Goal: Navigation & Orientation: Find specific page/section

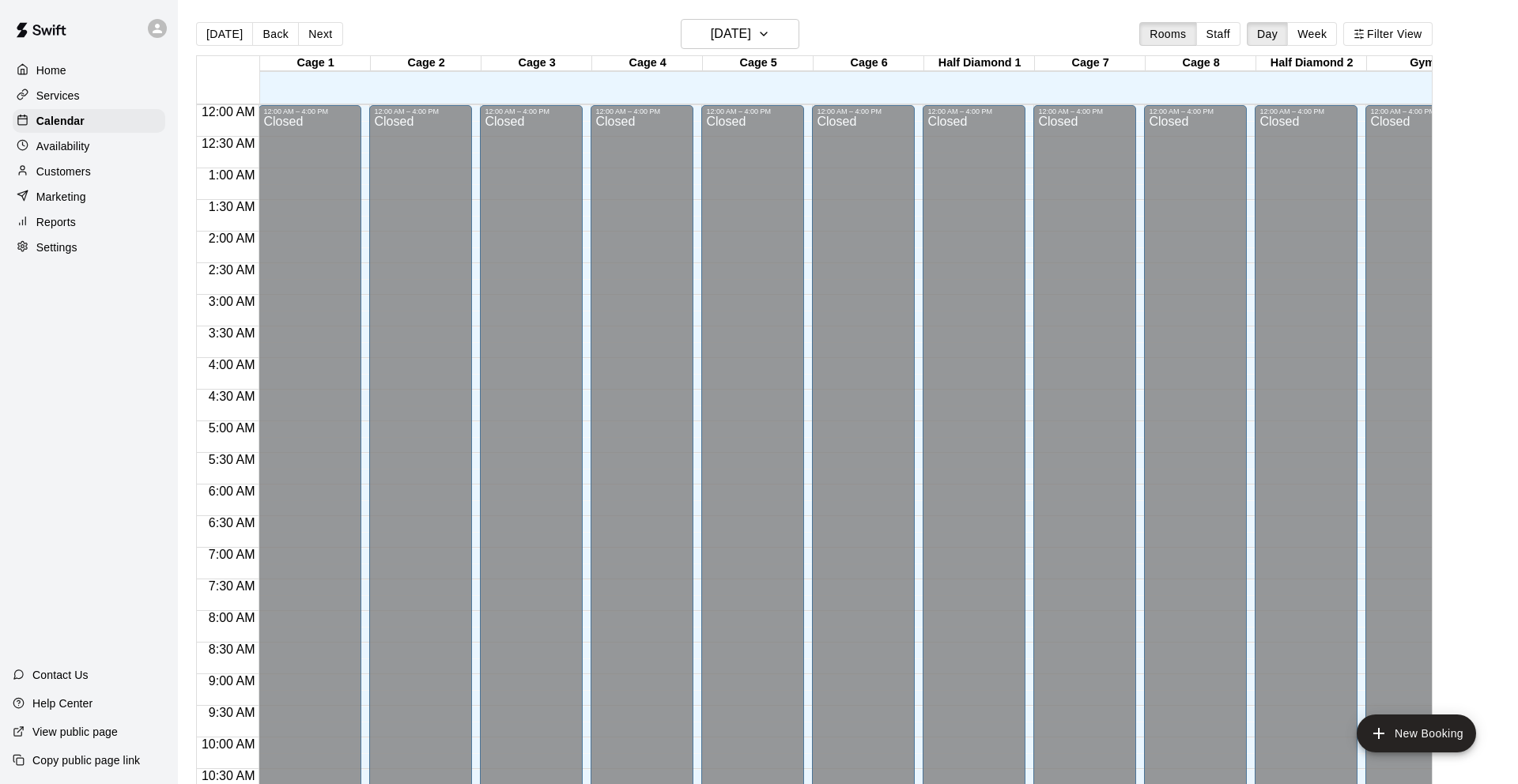
scroll to position [781, 0]
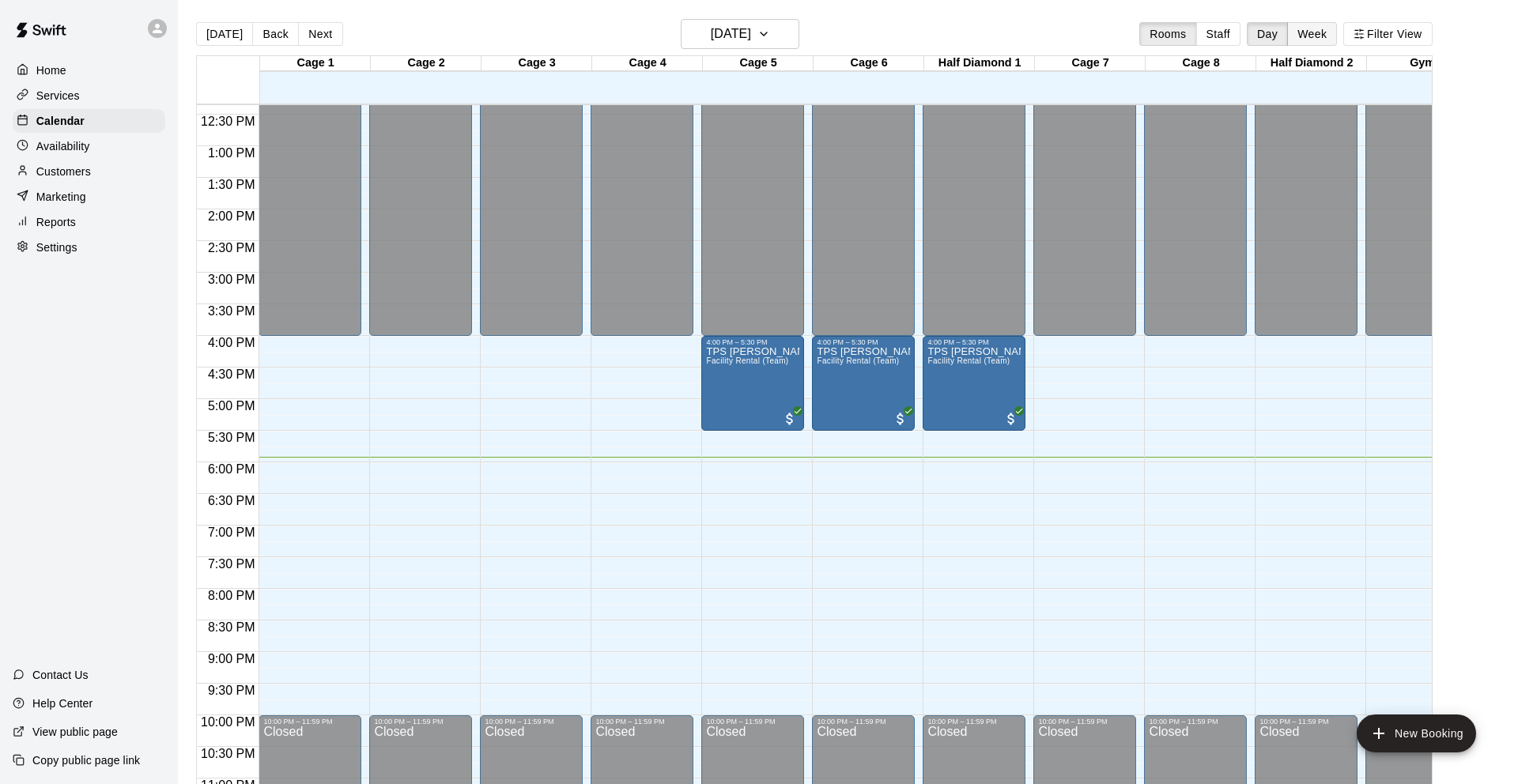
click at [1313, 36] on button "Week" at bounding box center [1312, 34] width 50 height 24
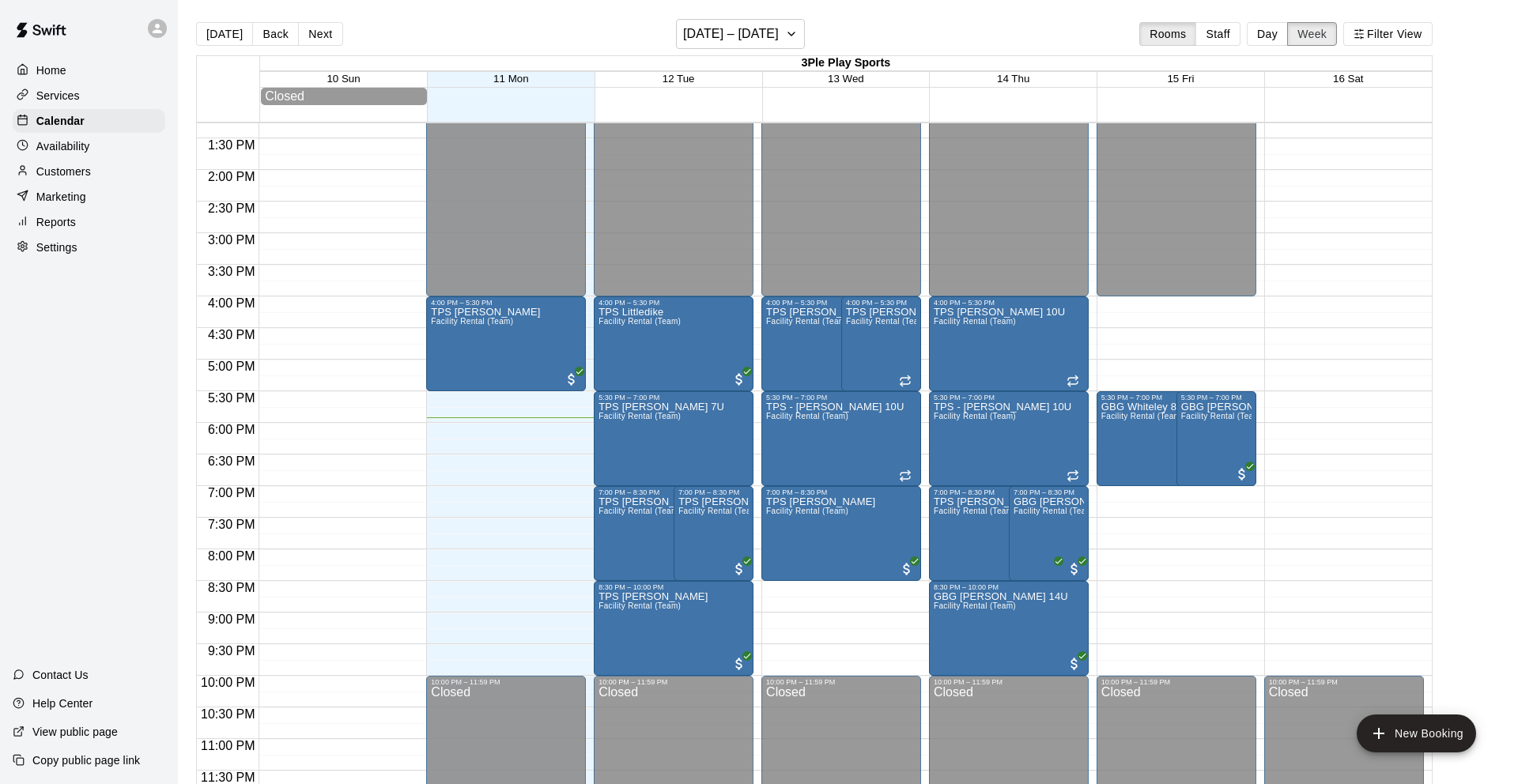
scroll to position [25, 0]
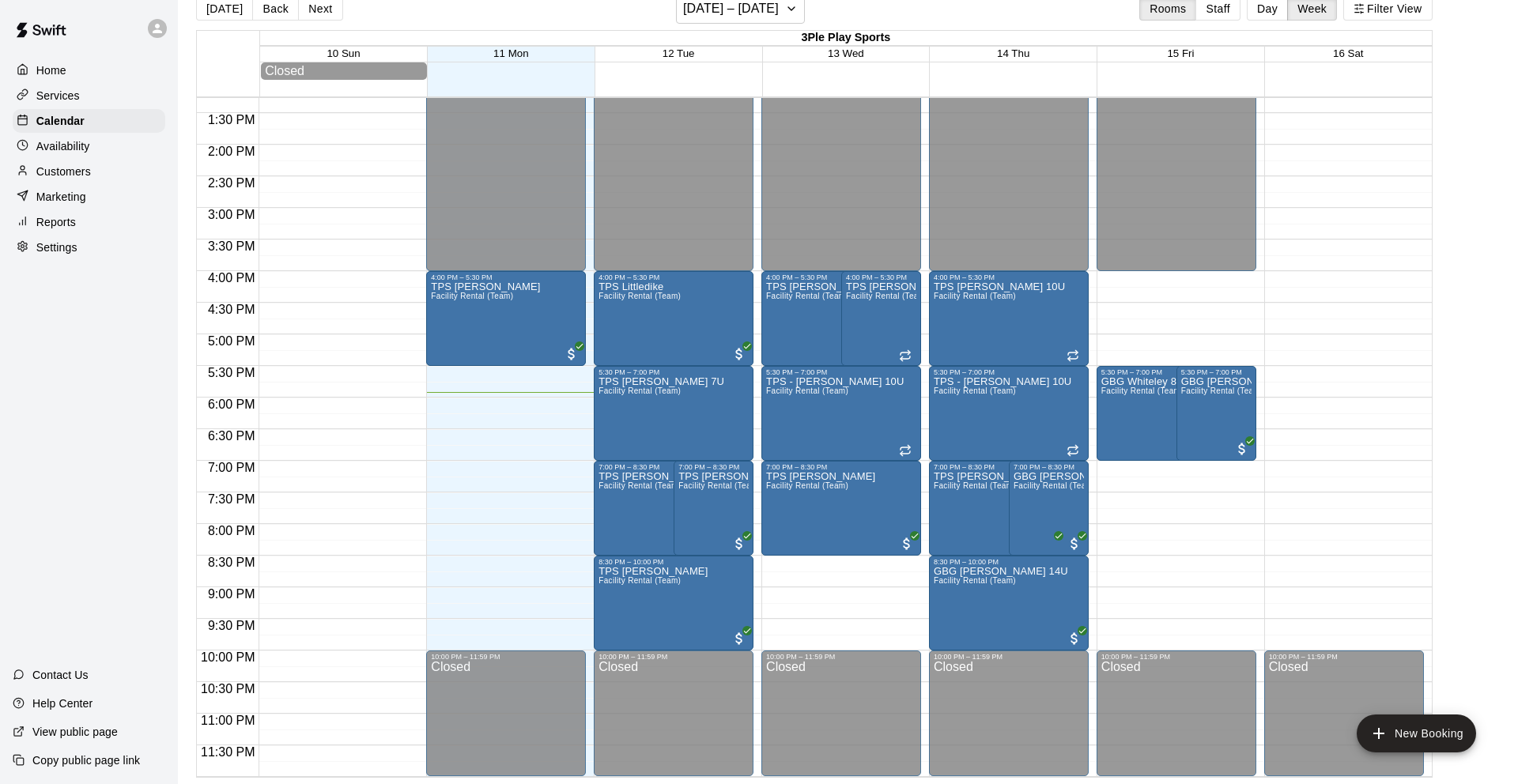
click at [318, 318] on div at bounding box center [338, 18] width 160 height 1517
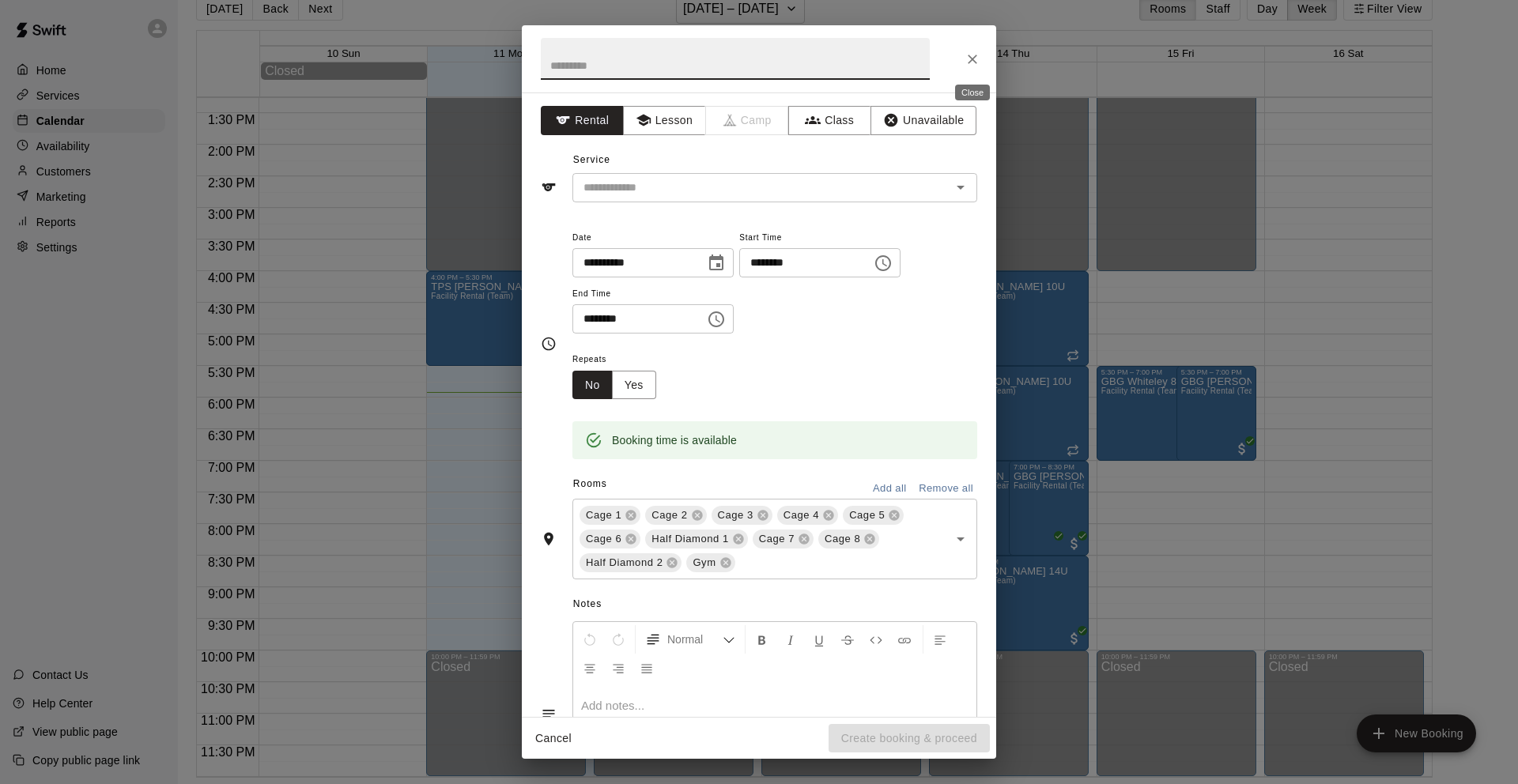
click at [971, 57] on icon "Close" at bounding box center [973, 60] width 10 height 10
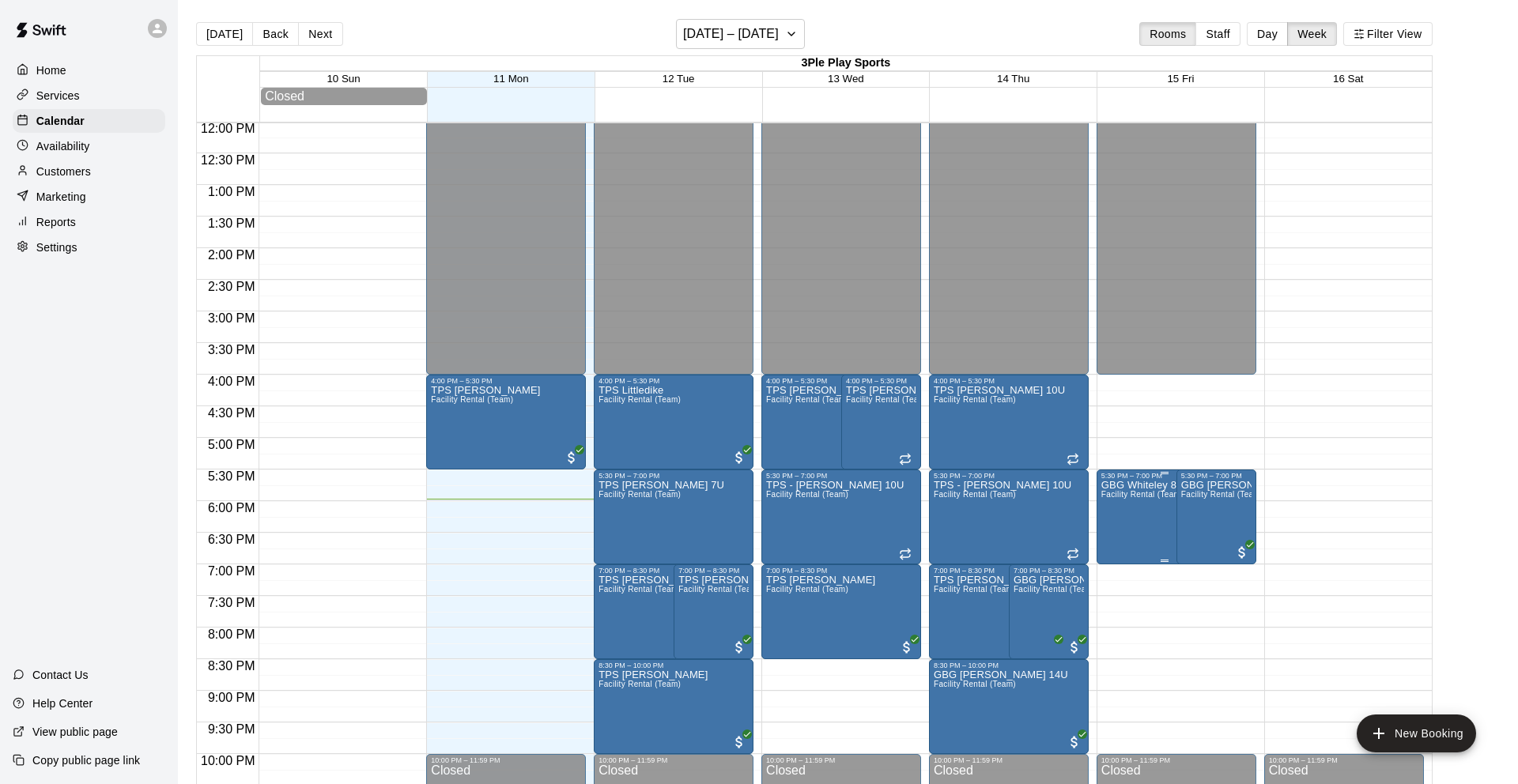
scroll to position [757, 0]
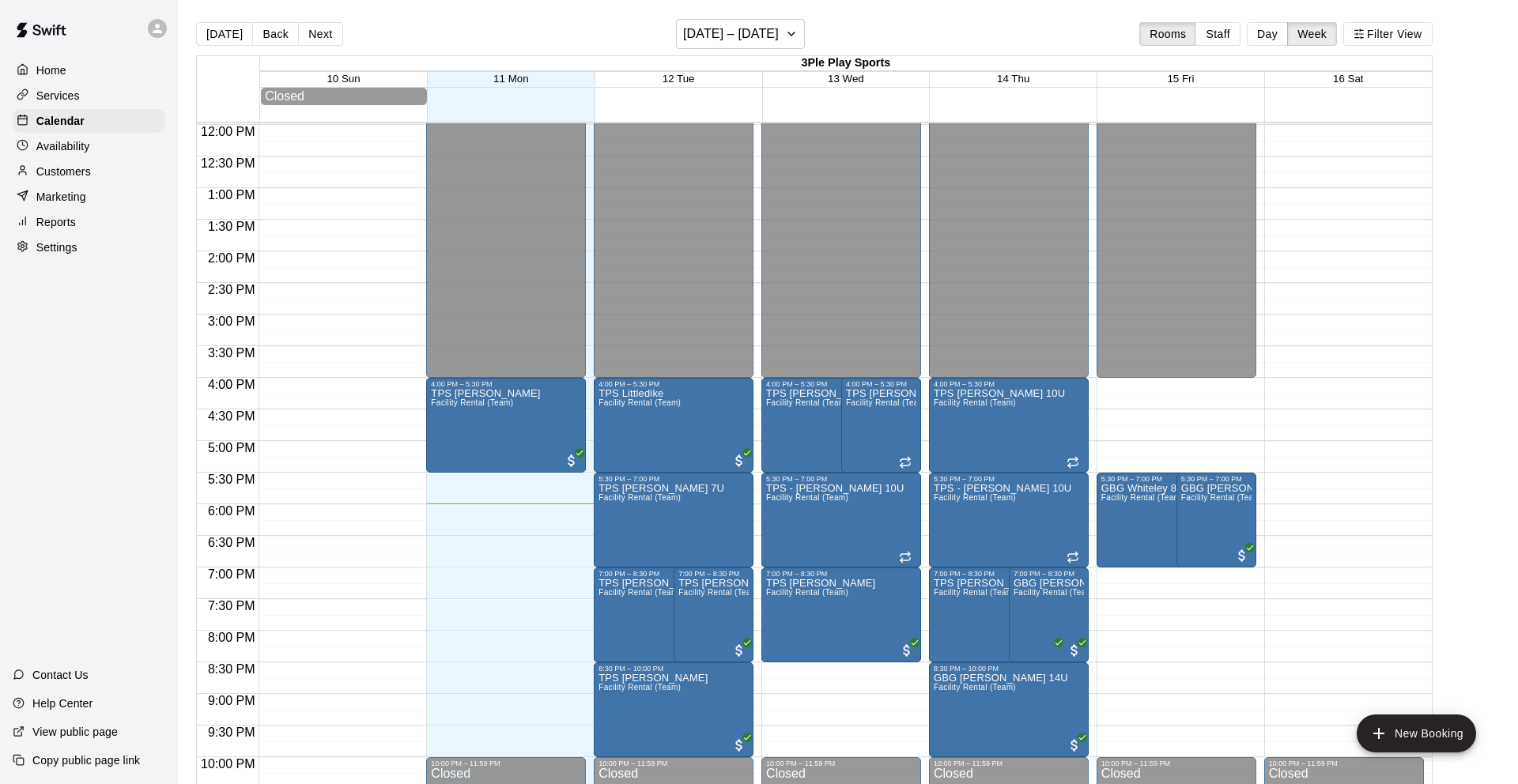
click at [308, 29] on button "Next" at bounding box center [320, 34] width 44 height 24
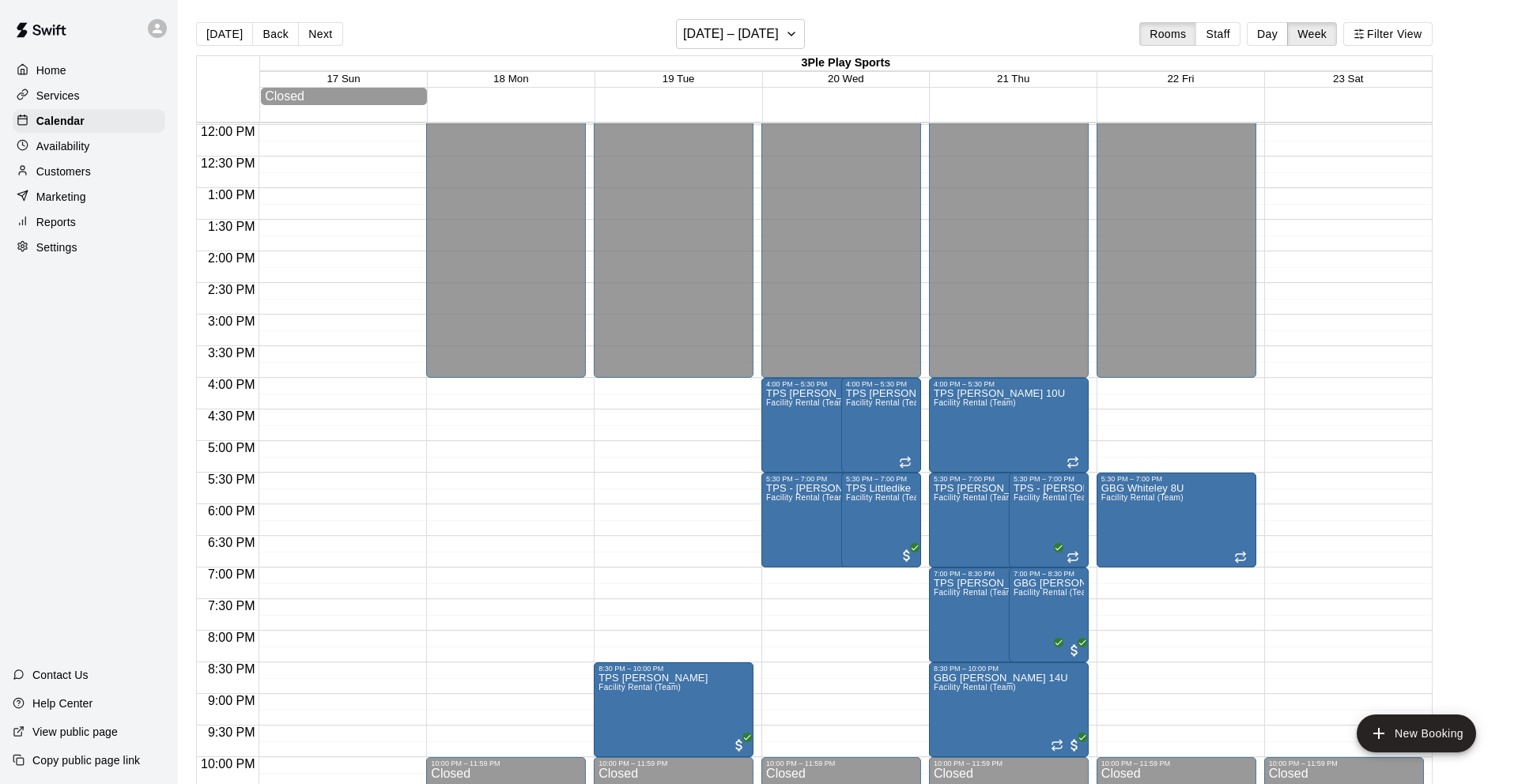
click at [271, 38] on button "Back" at bounding box center [276, 34] width 47 height 24
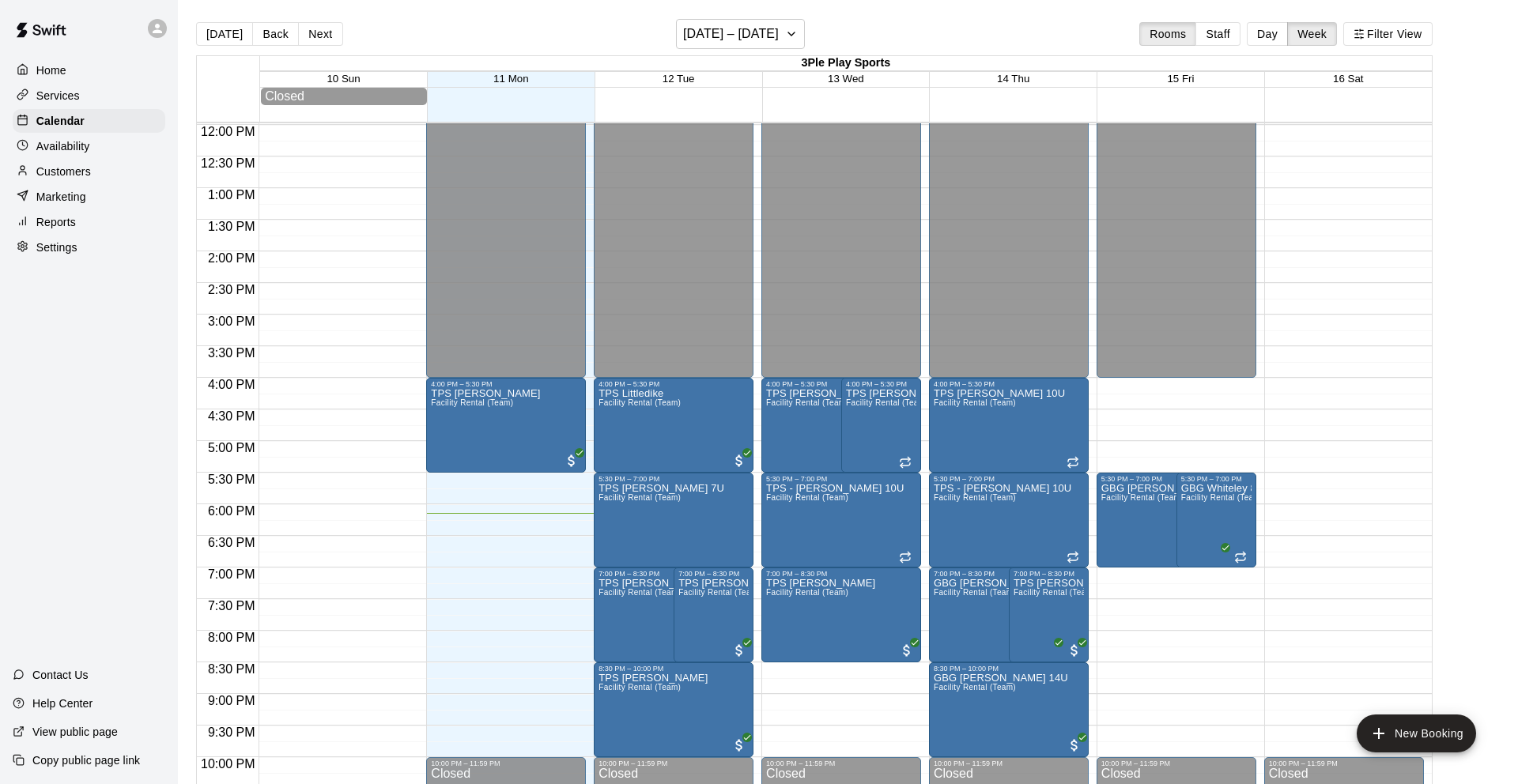
click at [76, 89] on p "Services" at bounding box center [58, 96] width 43 height 16
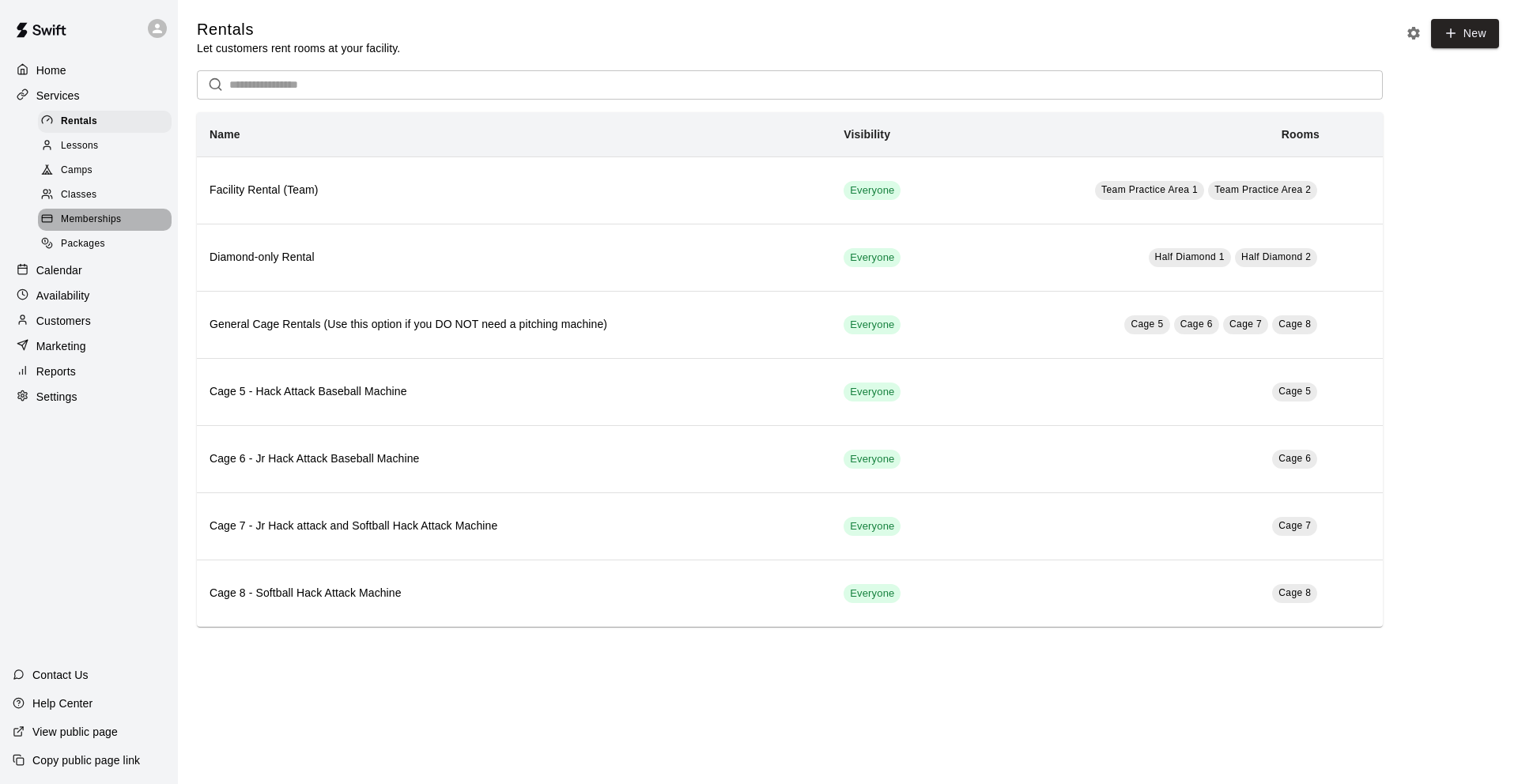
click at [95, 212] on span "Memberships" at bounding box center [90, 220] width 60 height 16
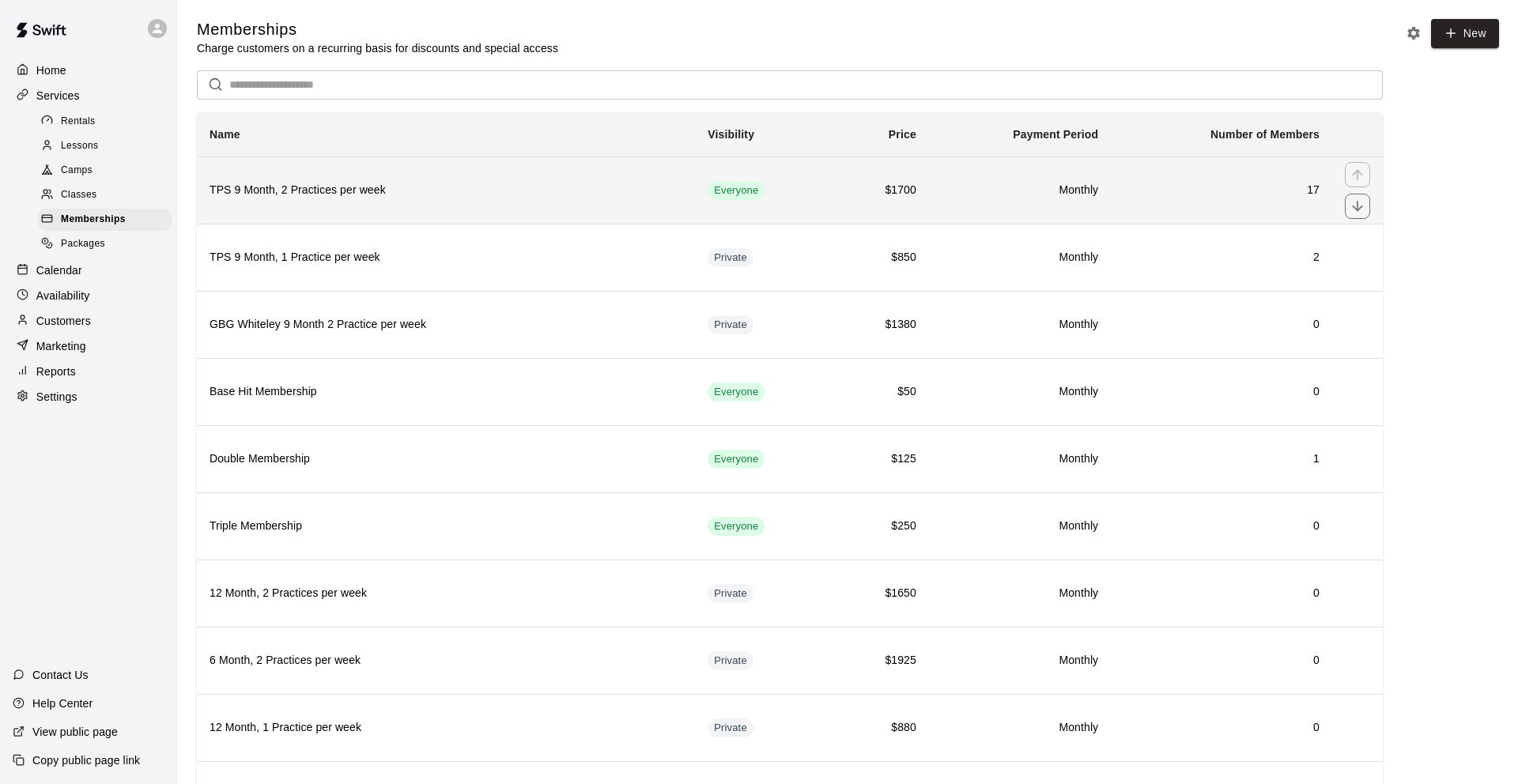
click at [247, 185] on h6 "TPS 9 Month, 2 Practices per week" at bounding box center [446, 190] width 473 height 18
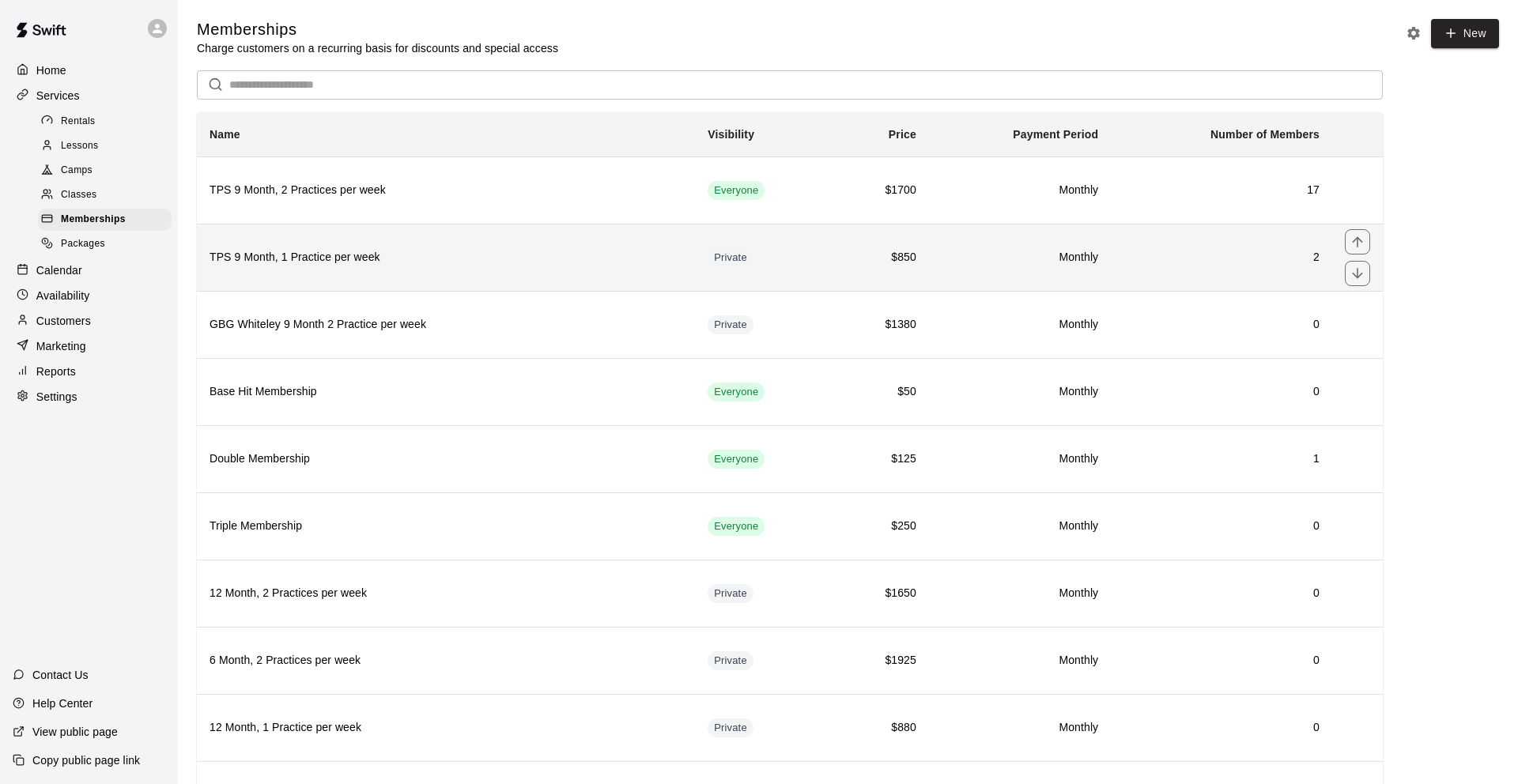
click at [277, 251] on h6 "TPS 9 Month, 1 Practice per week" at bounding box center [446, 258] width 473 height 18
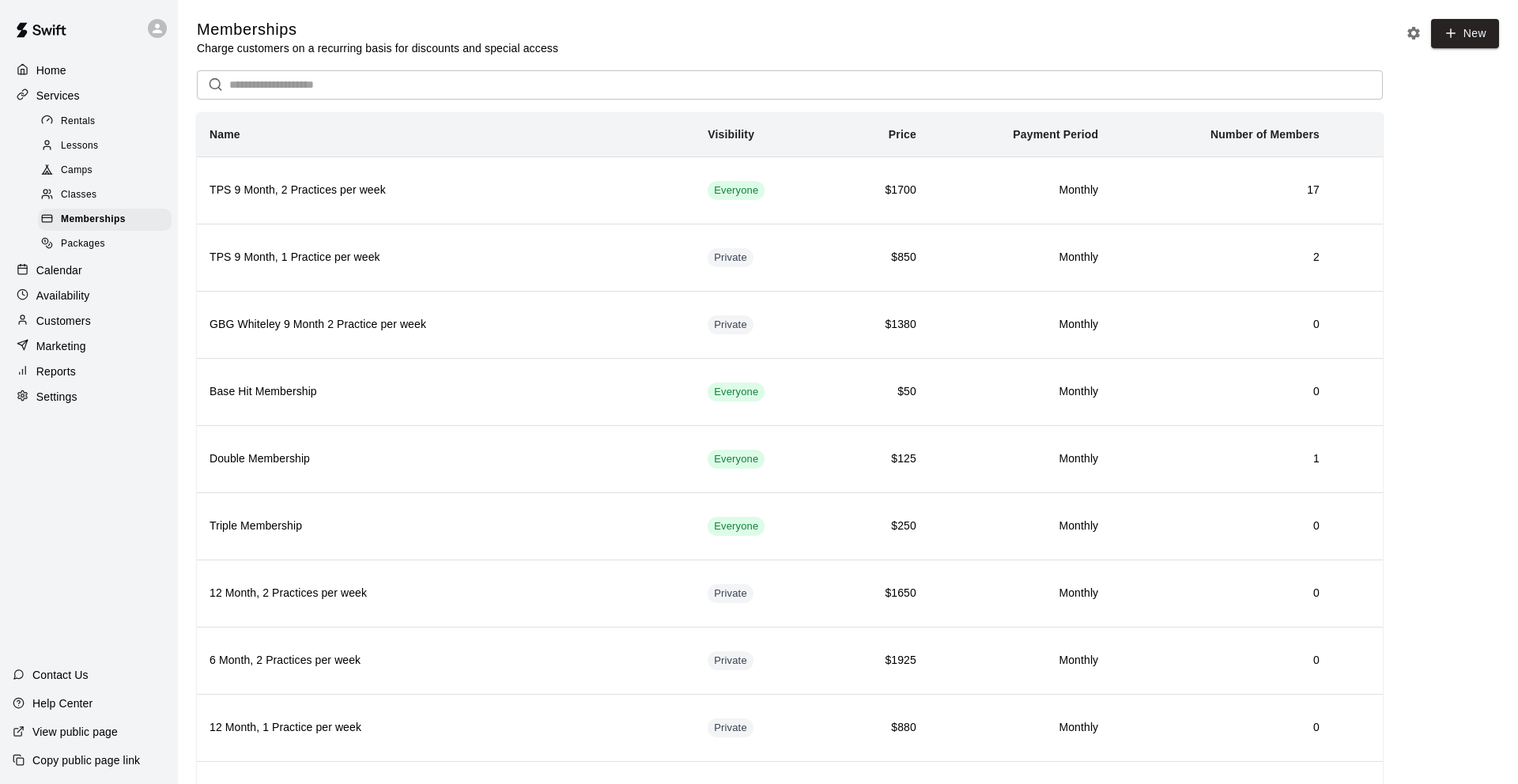
click at [75, 268] on p "Calendar" at bounding box center [59, 270] width 46 height 16
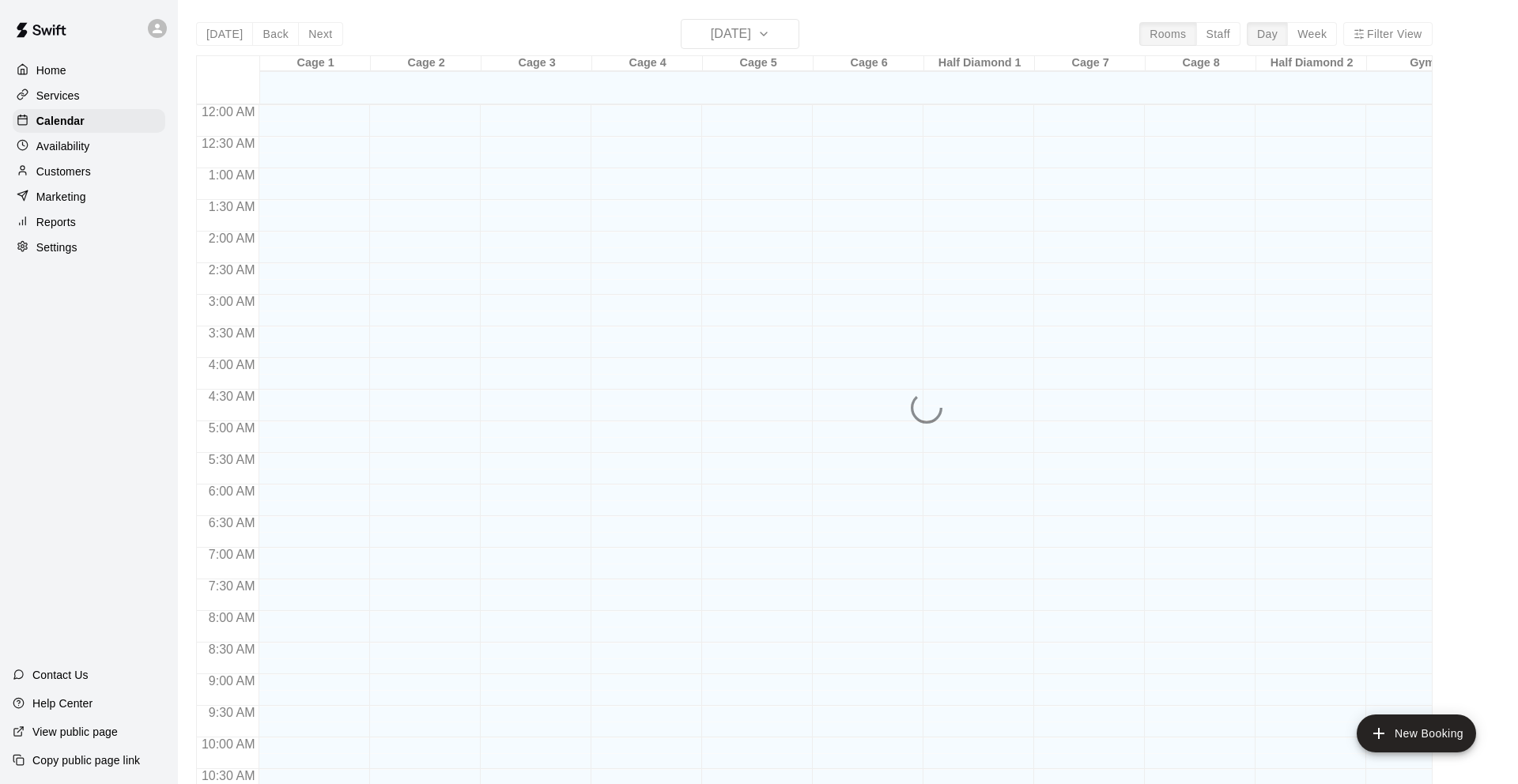
scroll to position [773, 0]
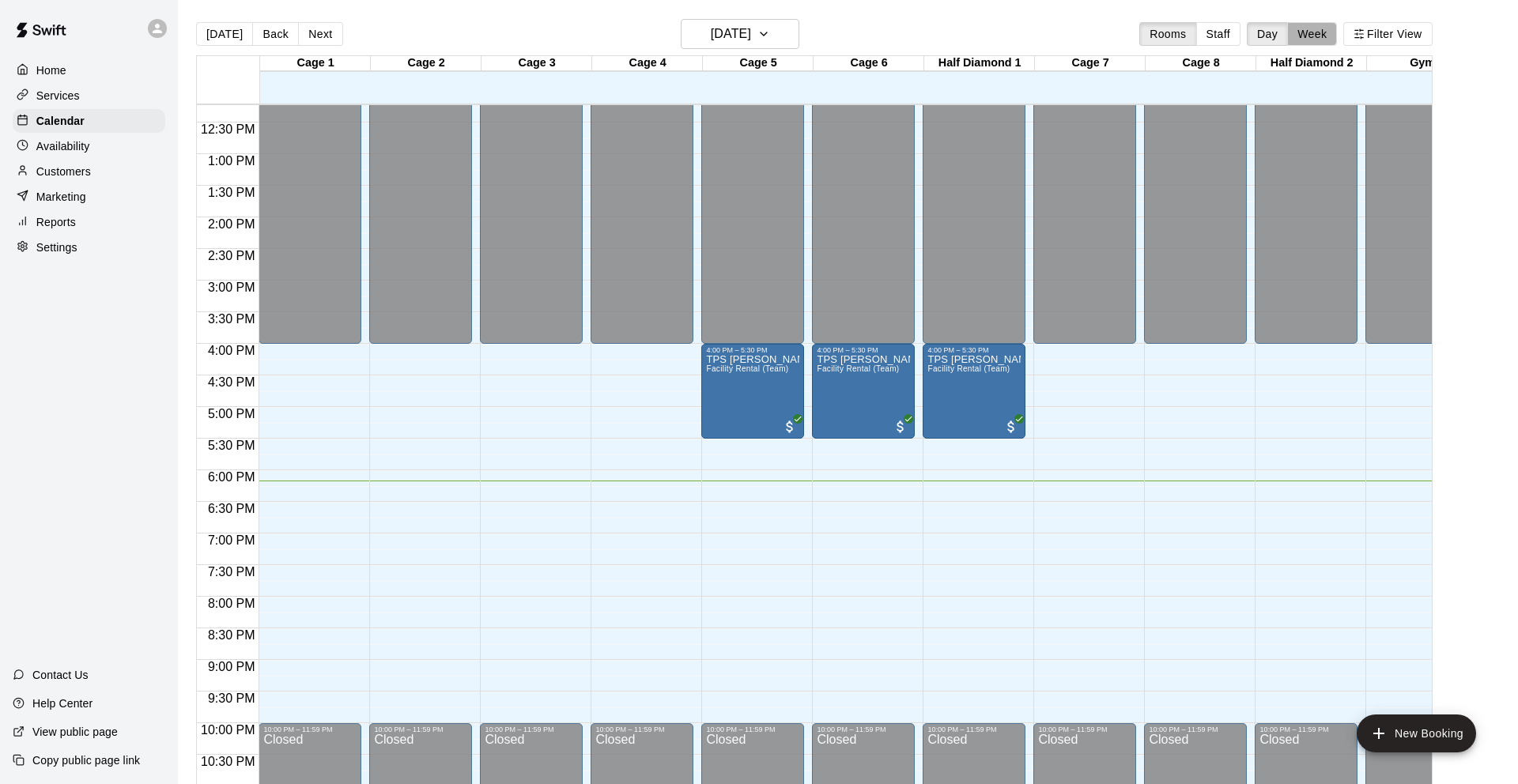
click at [1314, 35] on button "Week" at bounding box center [1312, 34] width 50 height 24
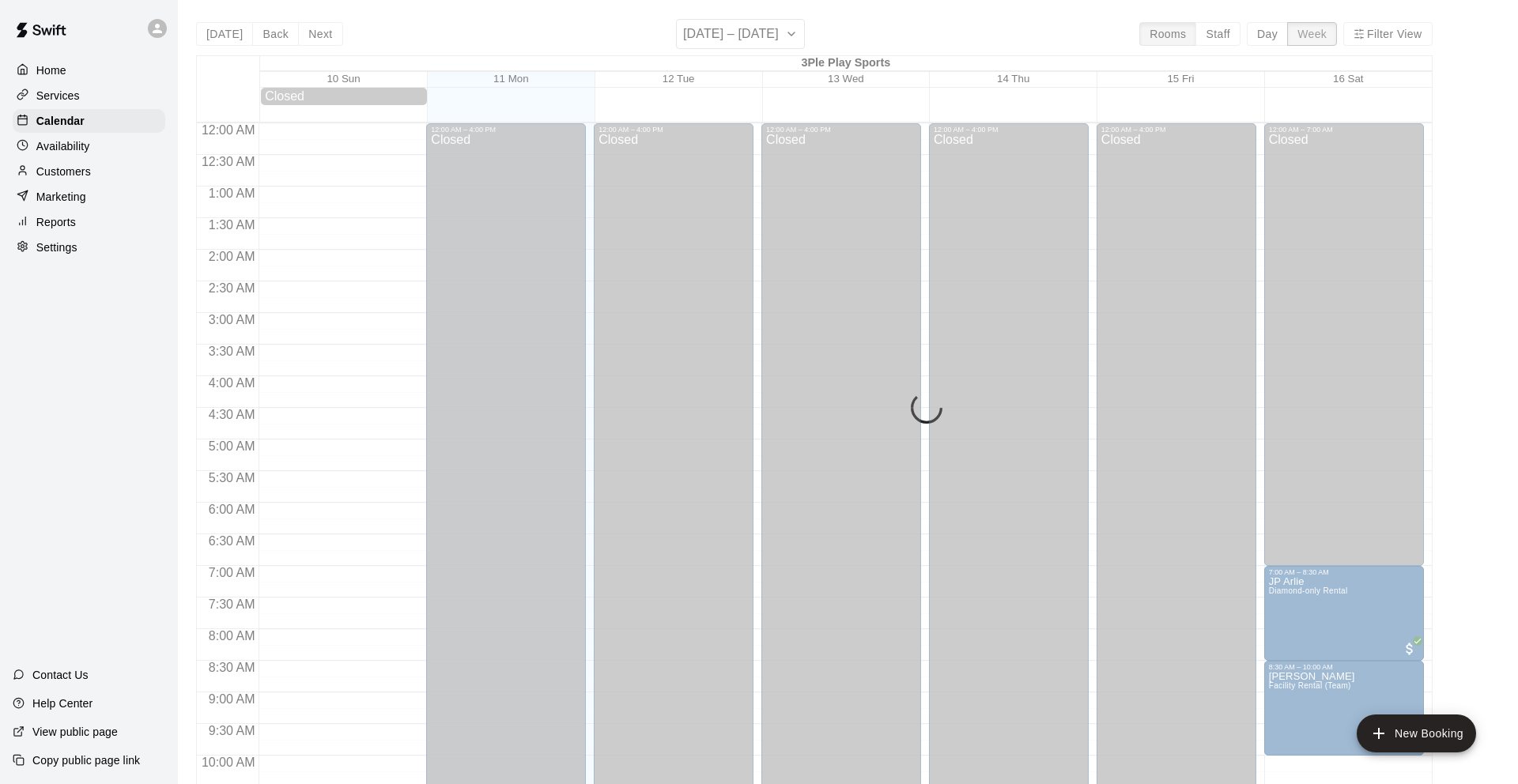
scroll to position [839, 0]
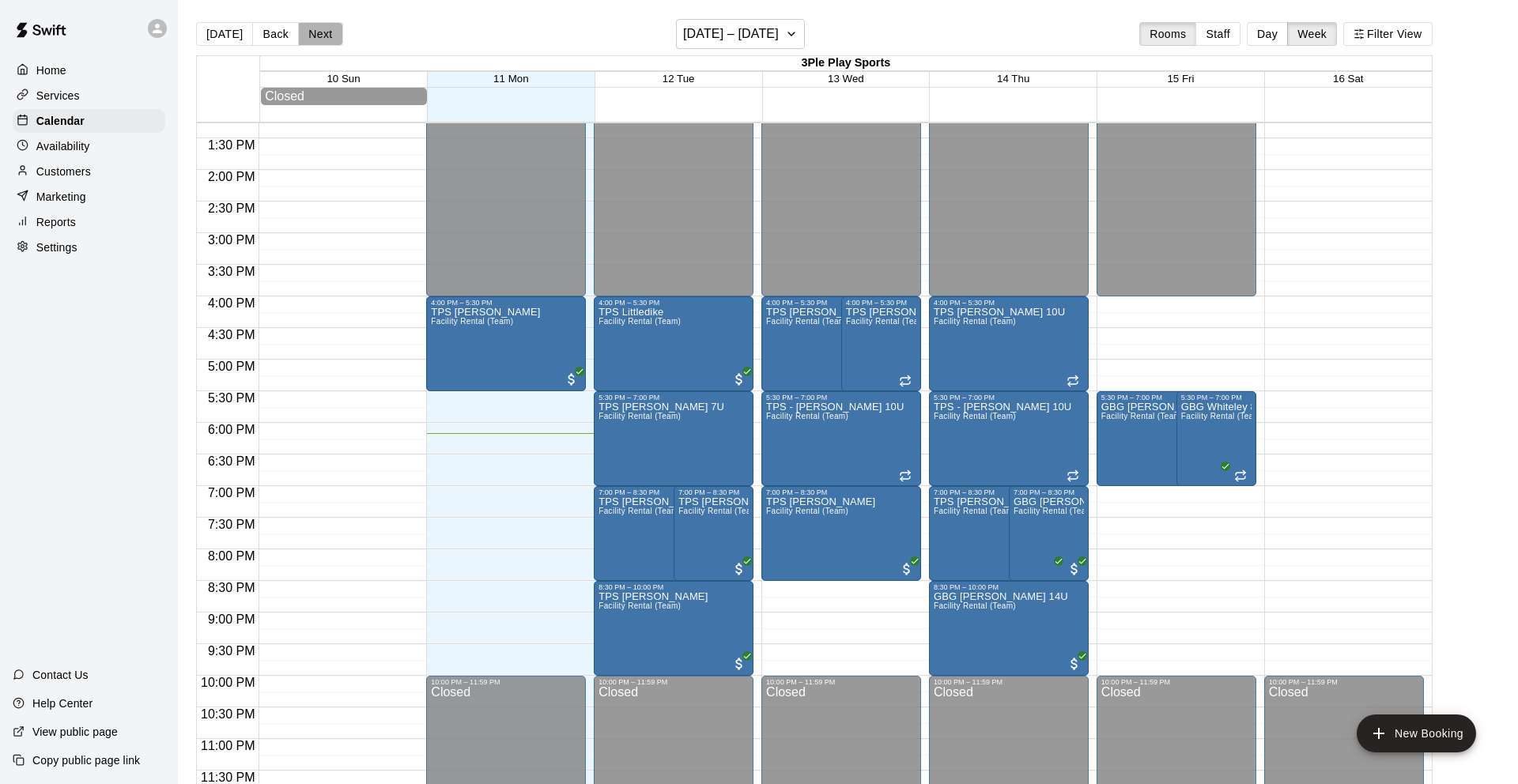
click at [312, 35] on button "Next" at bounding box center [320, 34] width 44 height 24
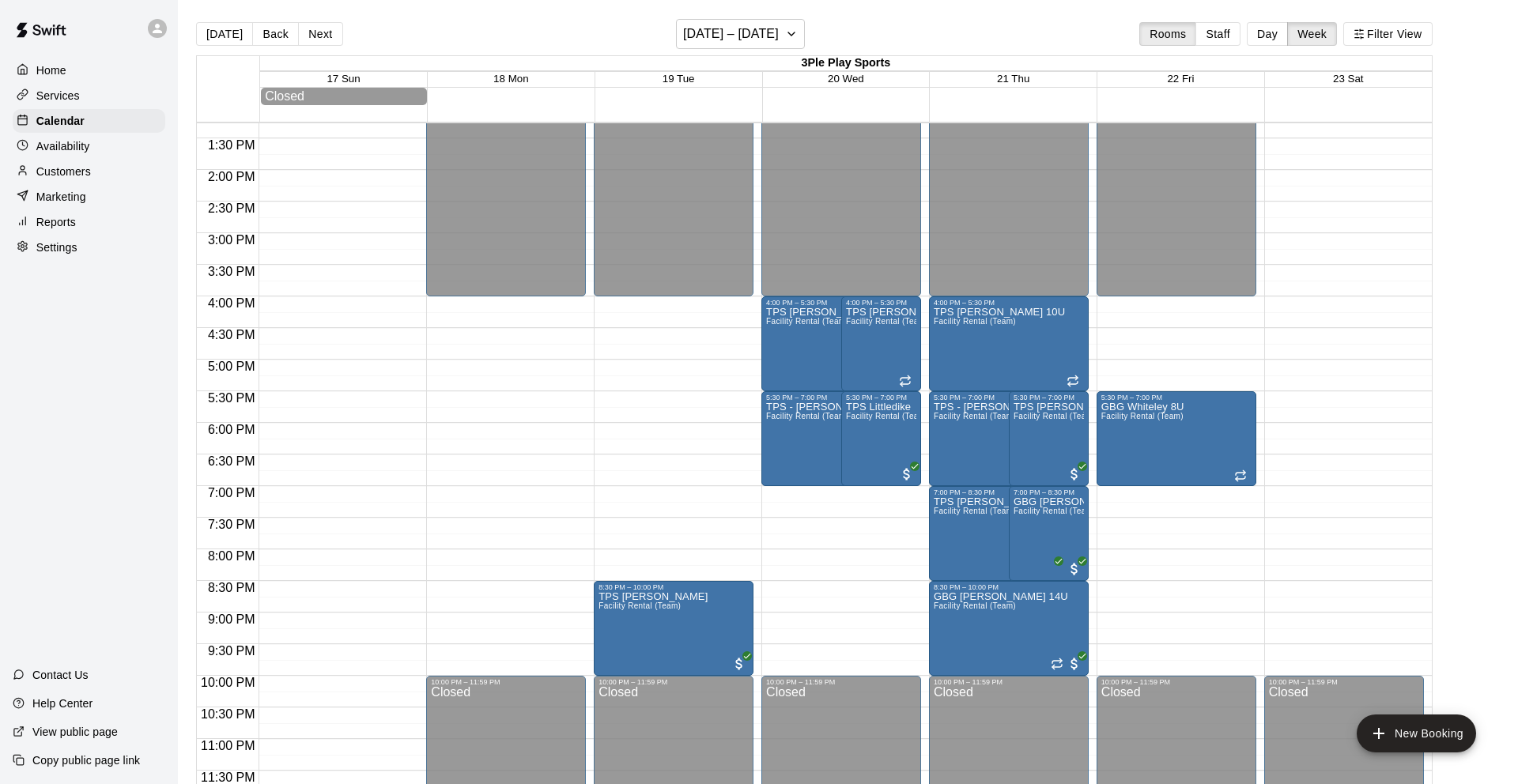
click at [641, 403] on div "12:00 AM – 4:00 PM Closed 8:30 PM – 10:00 PM TPS [PERSON_NAME] Facility Rental …" at bounding box center [674, 43] width 160 height 1517
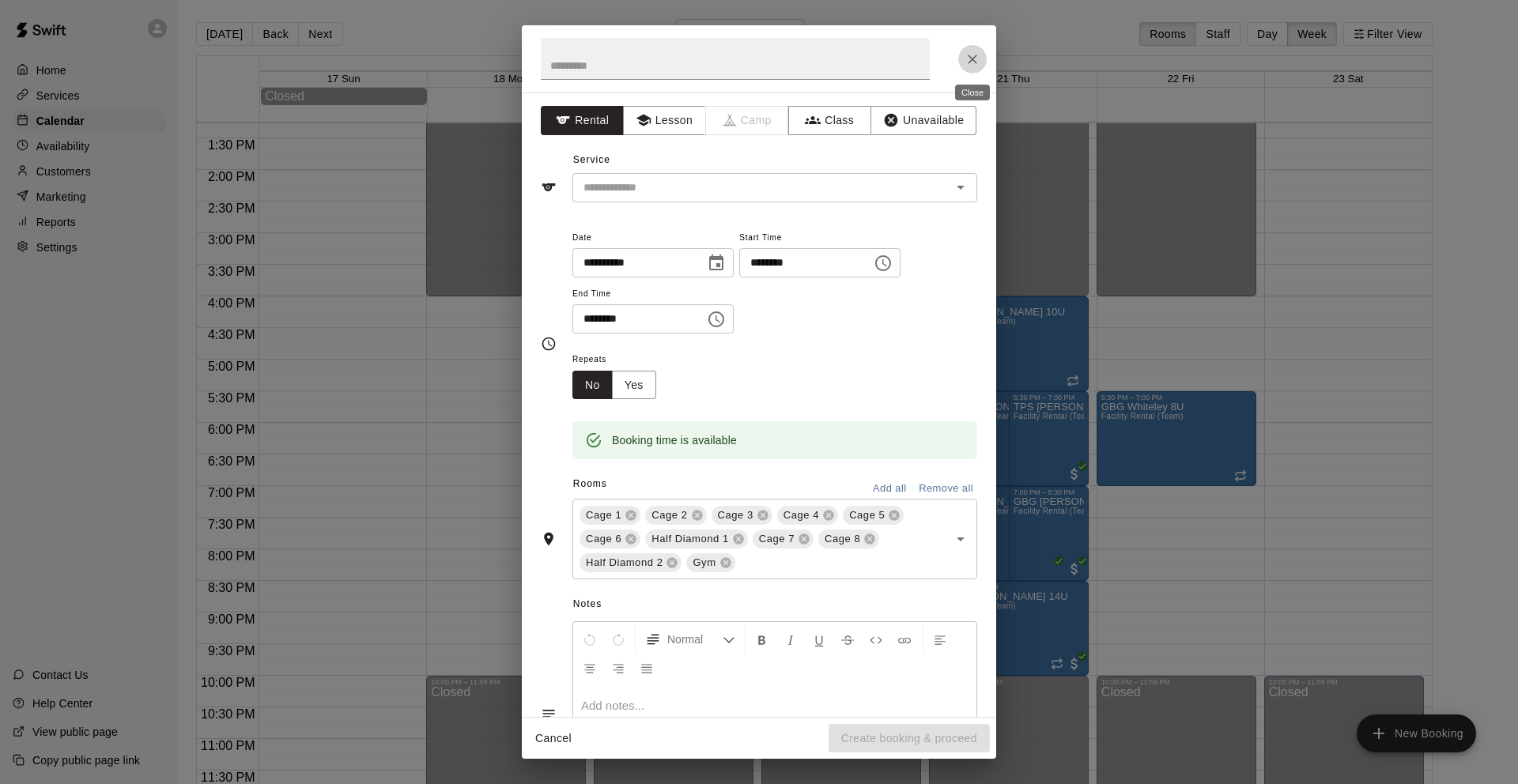
click at [974, 59] on icon "Close" at bounding box center [973, 60] width 10 height 10
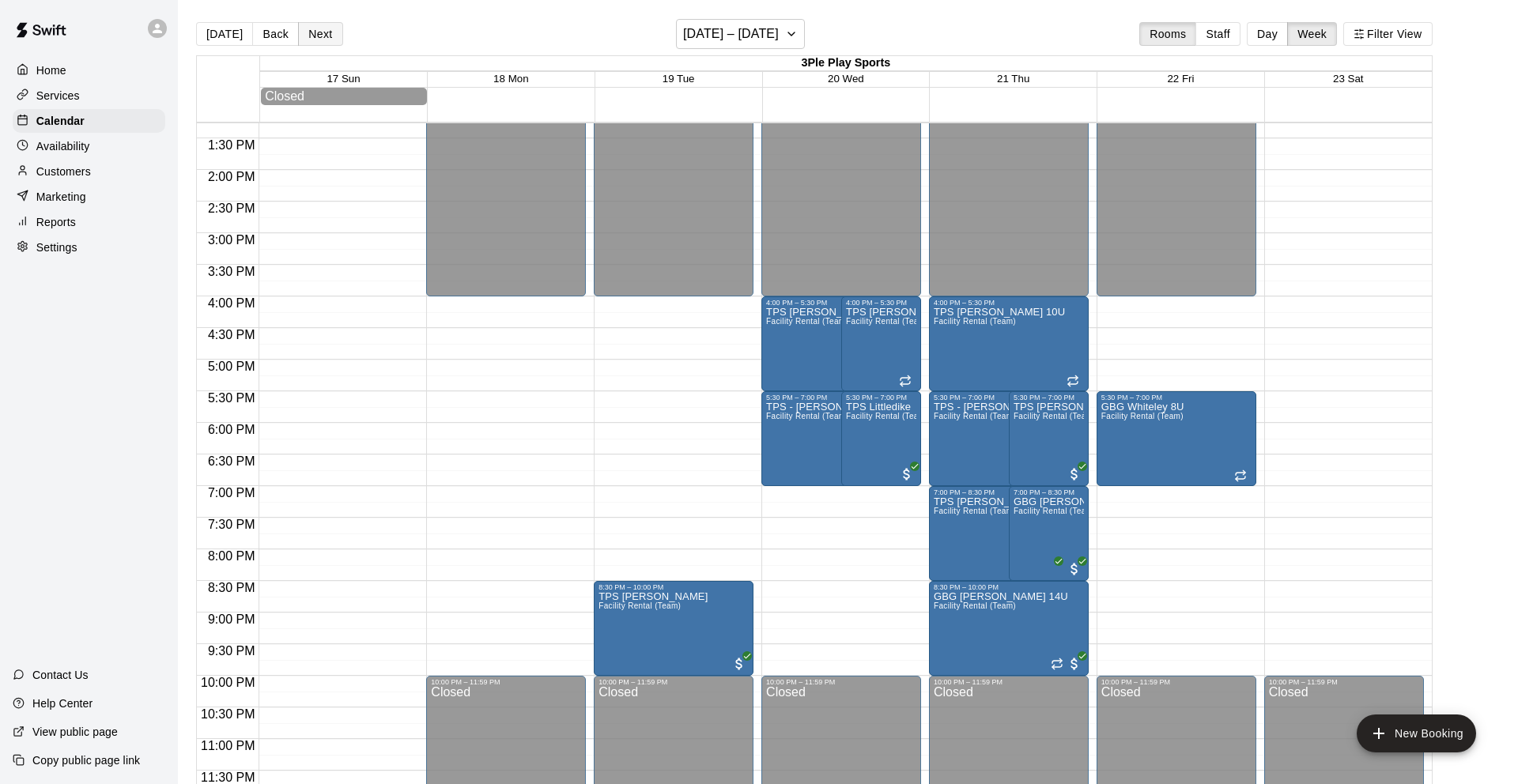
click at [317, 33] on button "Next" at bounding box center [320, 34] width 44 height 24
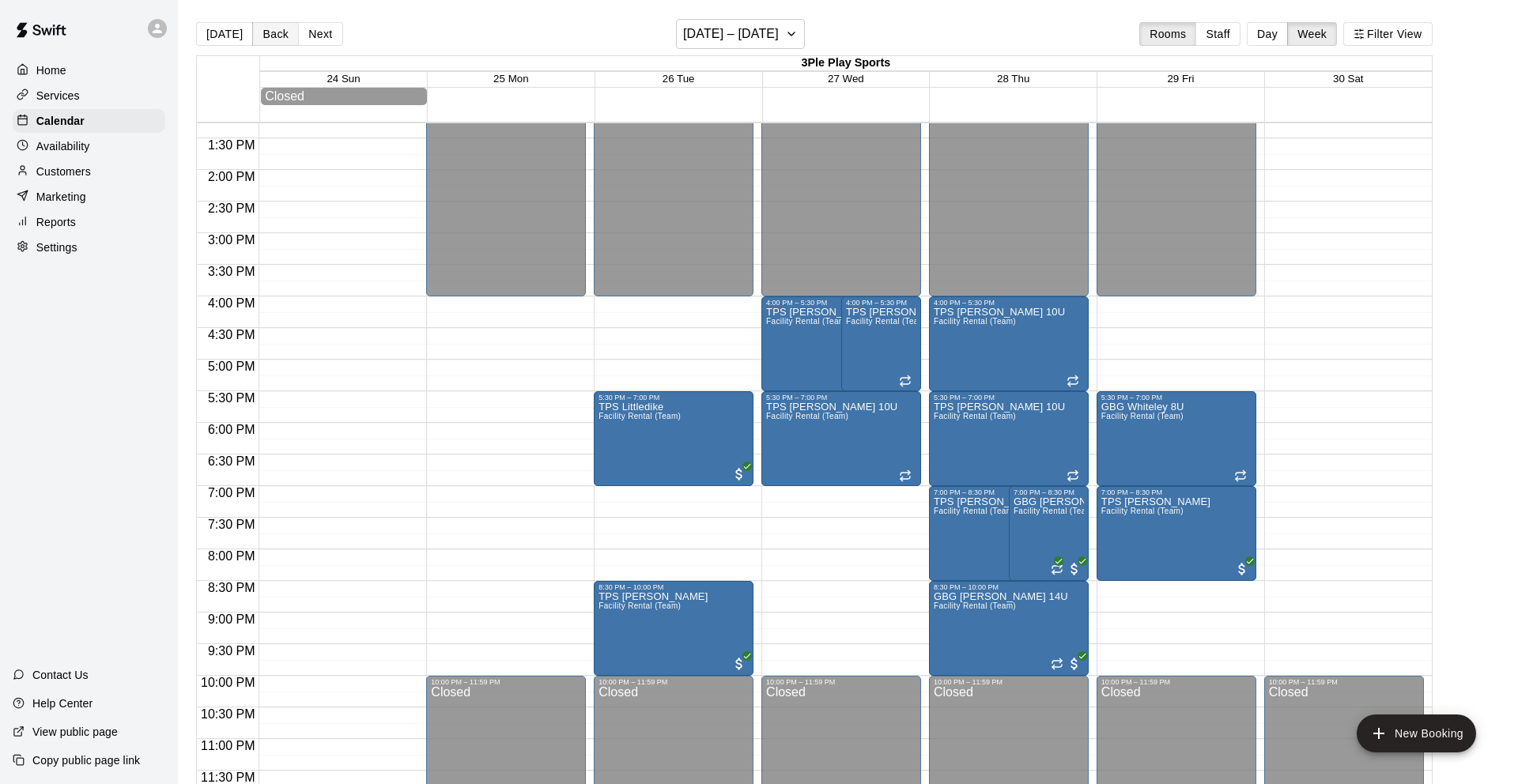
click at [266, 33] on button "Back" at bounding box center [276, 34] width 47 height 24
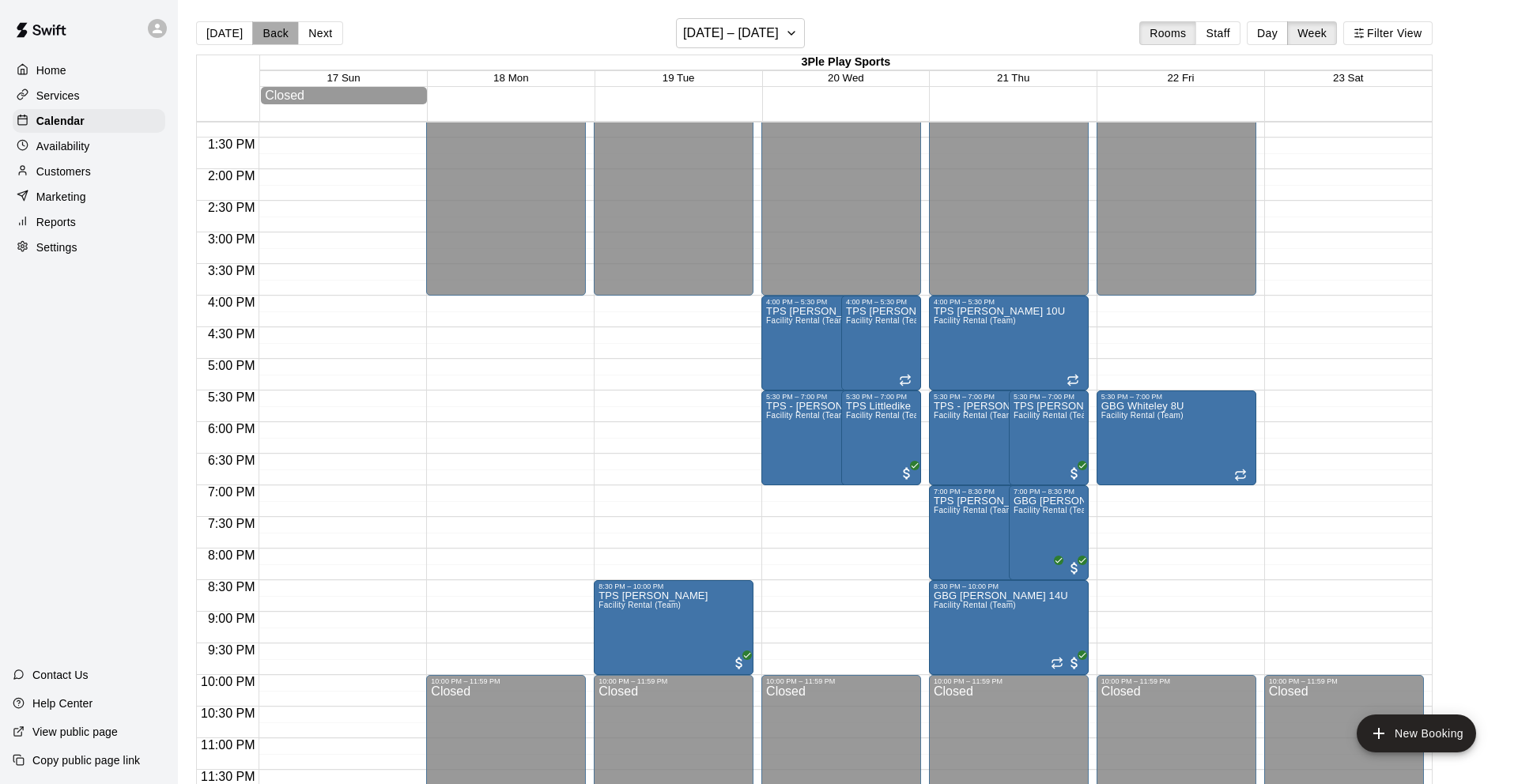
scroll to position [0, 0]
click at [266, 33] on button "Back" at bounding box center [276, 34] width 47 height 24
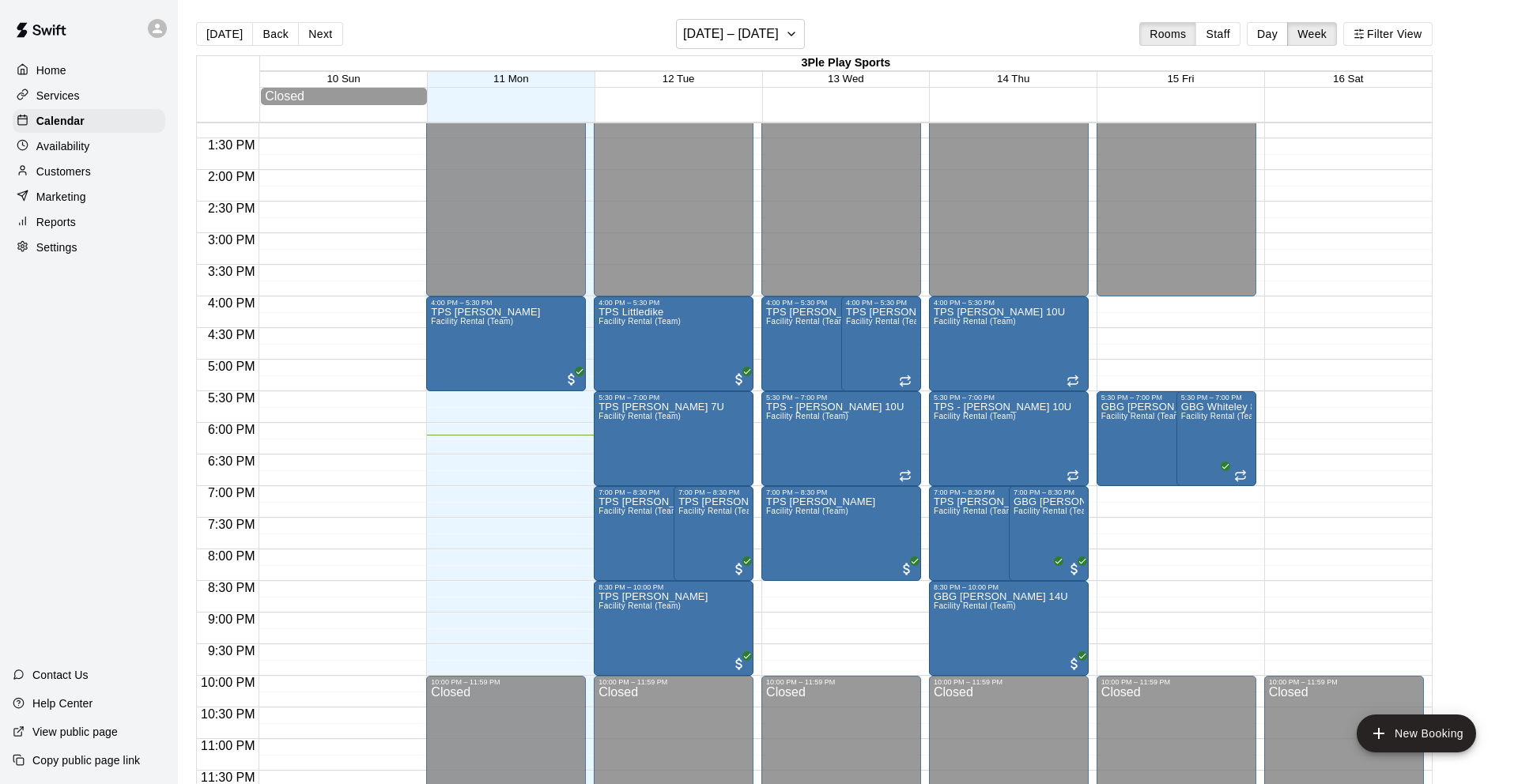
click at [1151, 524] on div "12:00 AM – 4:00 PM Closed 5:30 PM – 7:00 PM GBG [PERSON_NAME]/[PERSON_NAME] Fac…" at bounding box center [1176, 43] width 160 height 1517
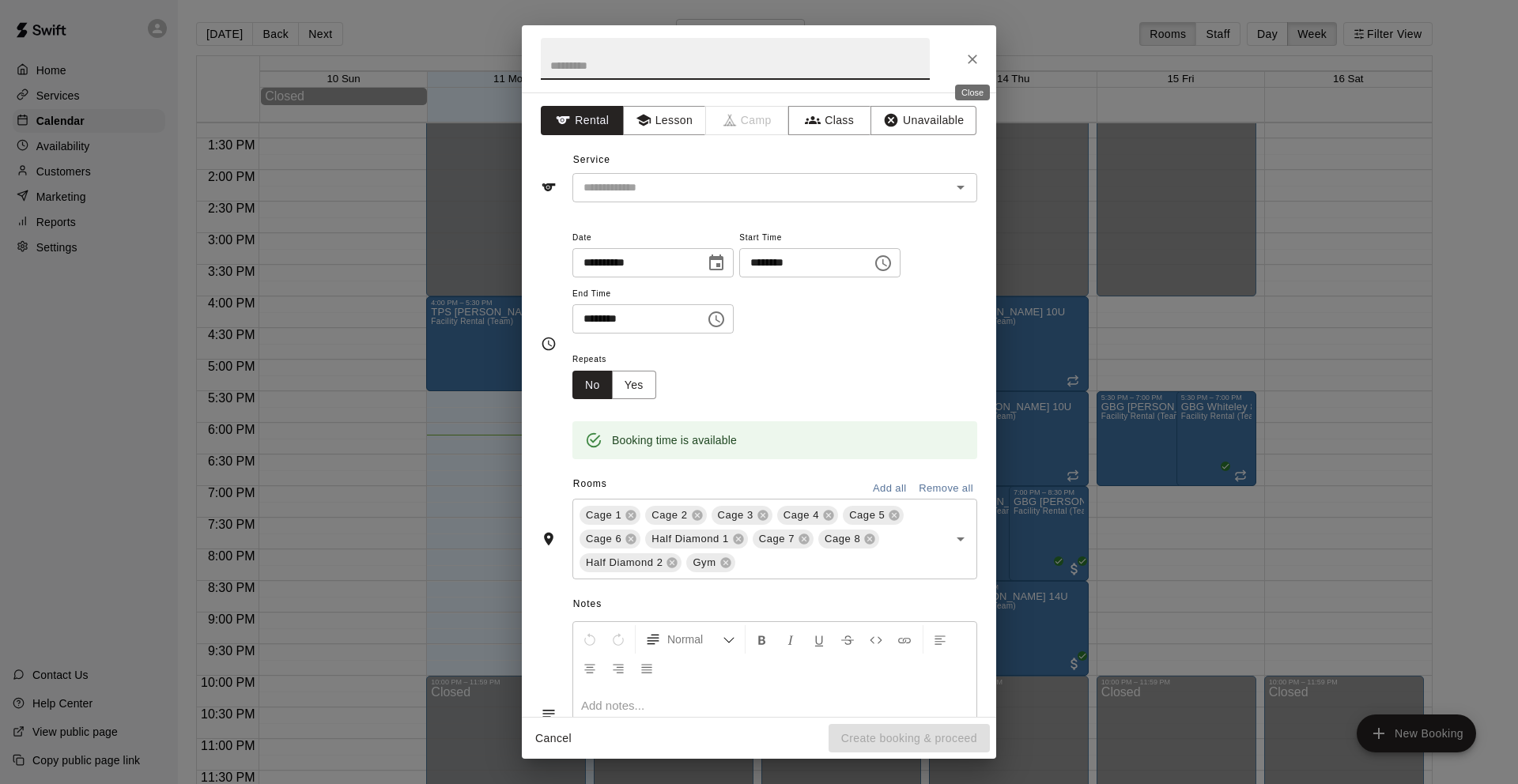
click at [975, 51] on icon "Close" at bounding box center [973, 59] width 16 height 16
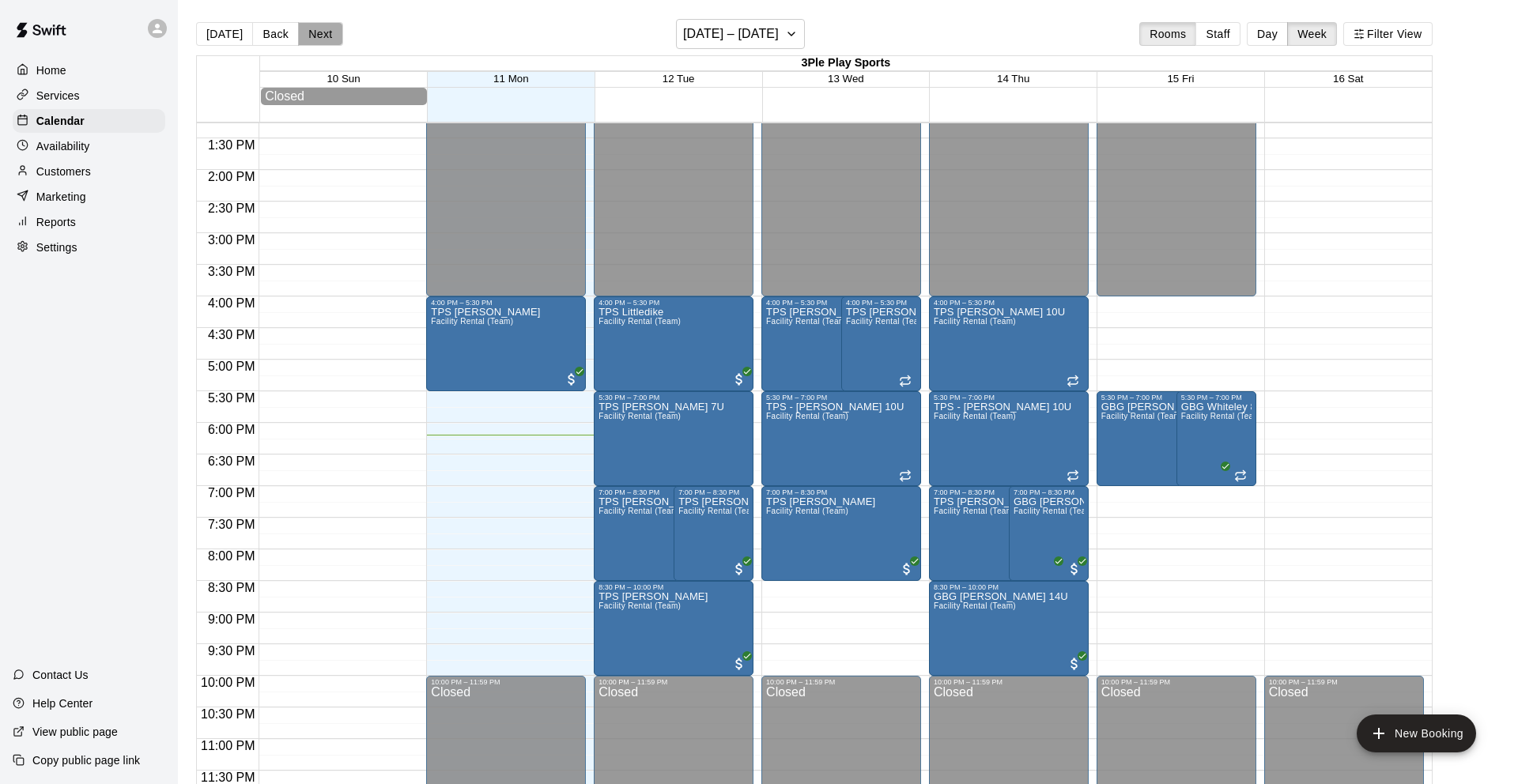
click at [319, 32] on button "Next" at bounding box center [320, 34] width 44 height 24
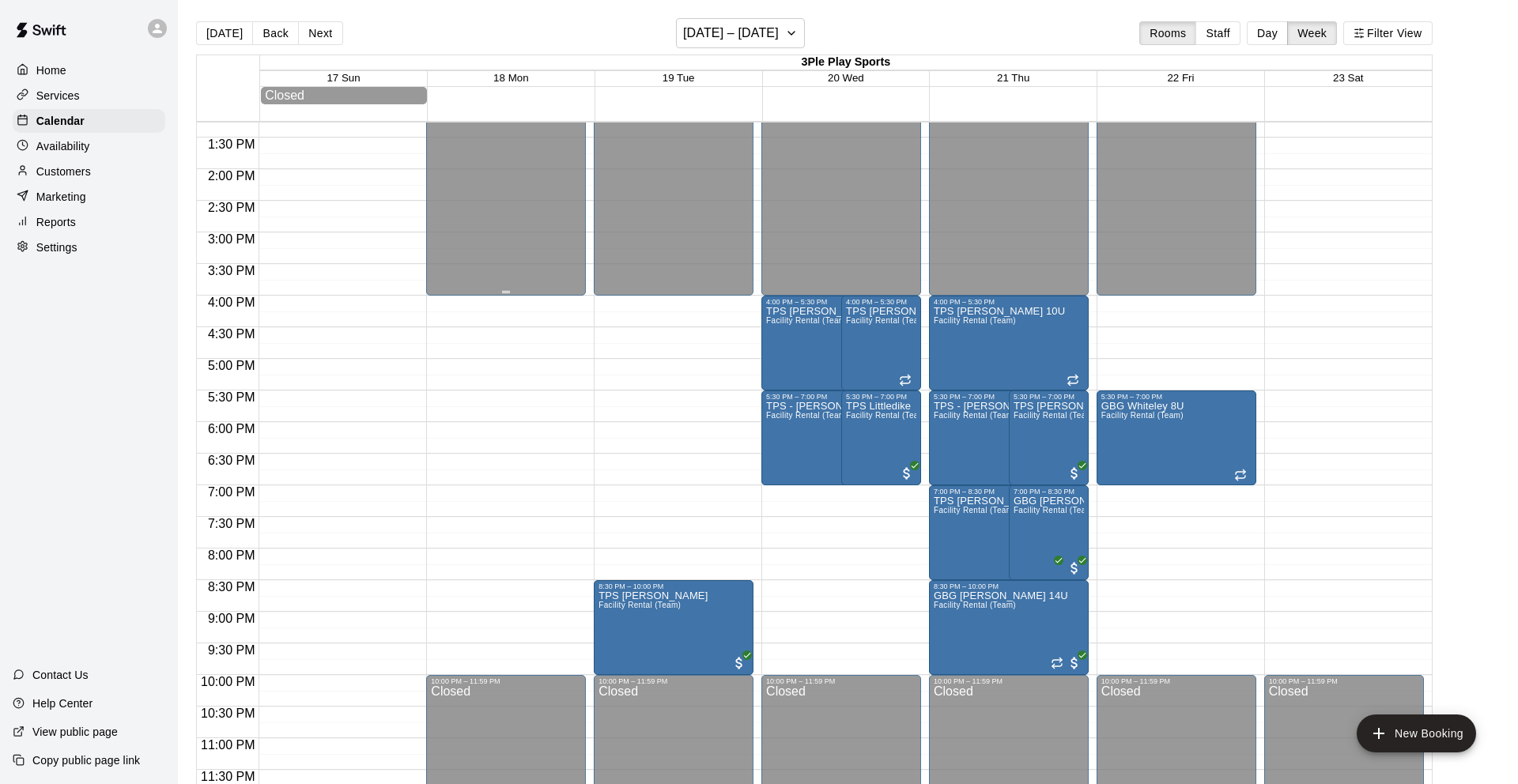
scroll to position [638, 0]
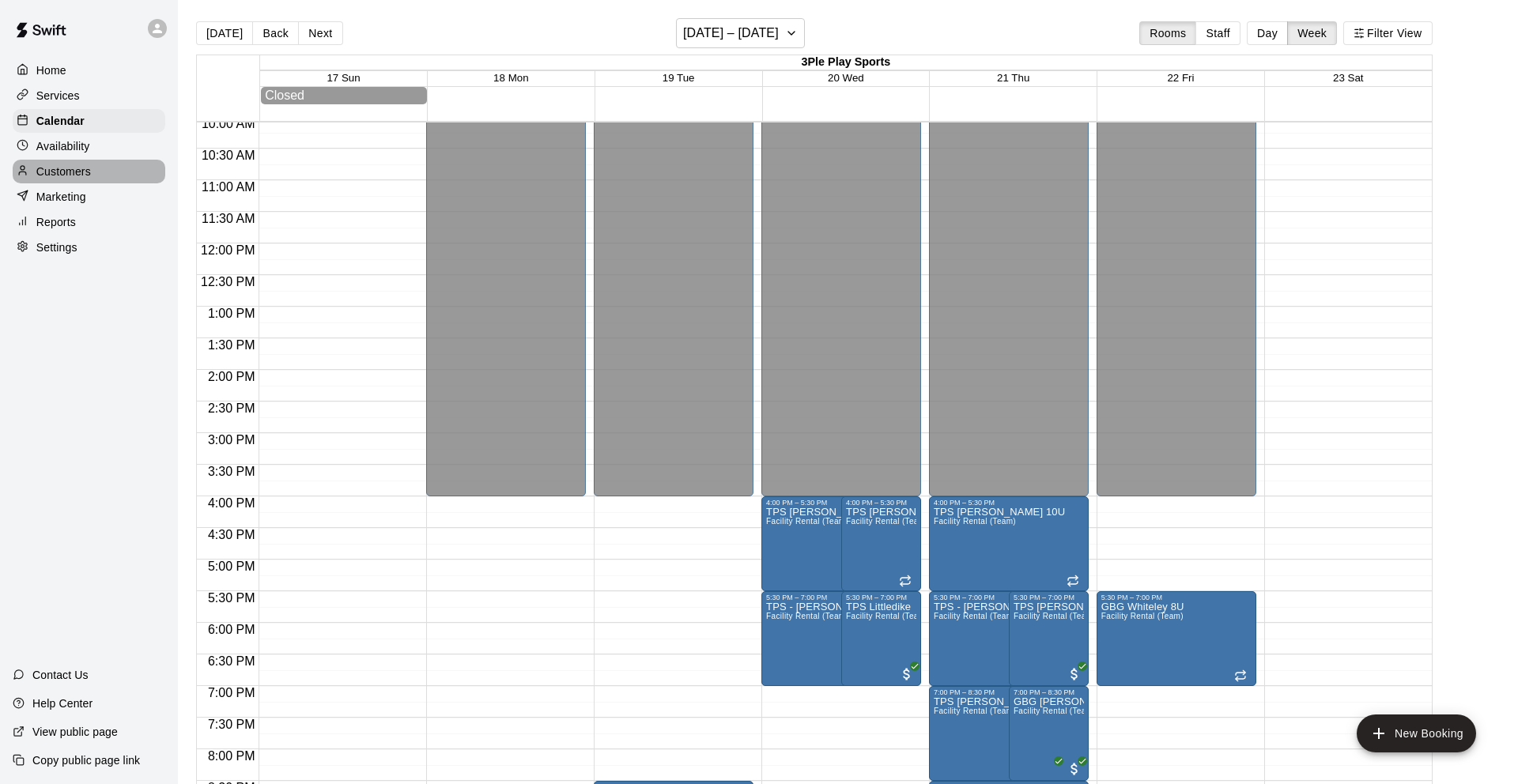
click at [81, 164] on p "Customers" at bounding box center [64, 172] width 55 height 16
